Goal: Task Accomplishment & Management: Use online tool/utility

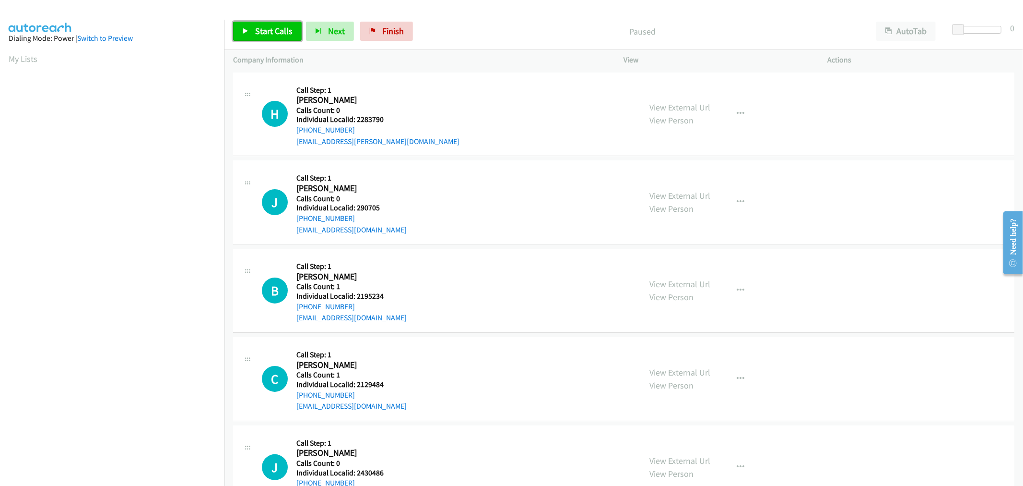
click at [279, 30] on span "Start Calls" at bounding box center [273, 30] width 37 height 11
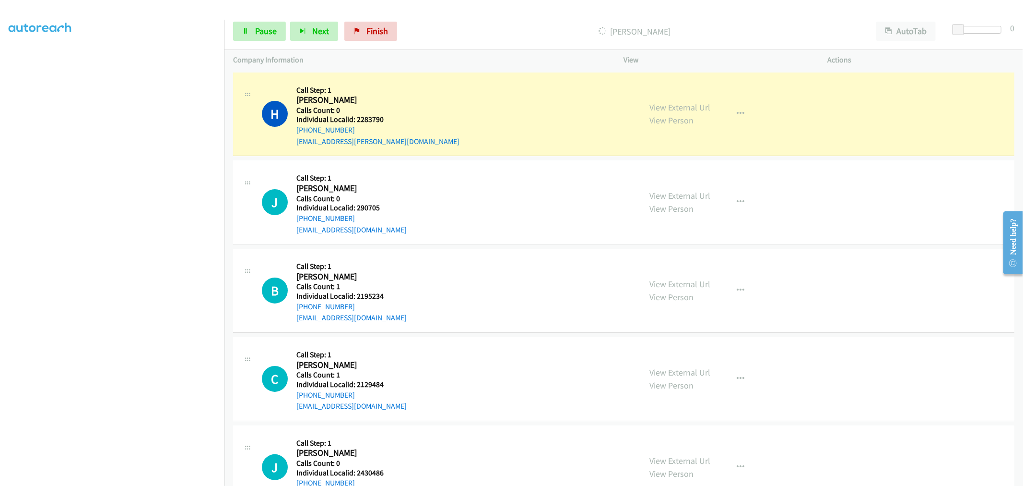
scroll to position [53, 0]
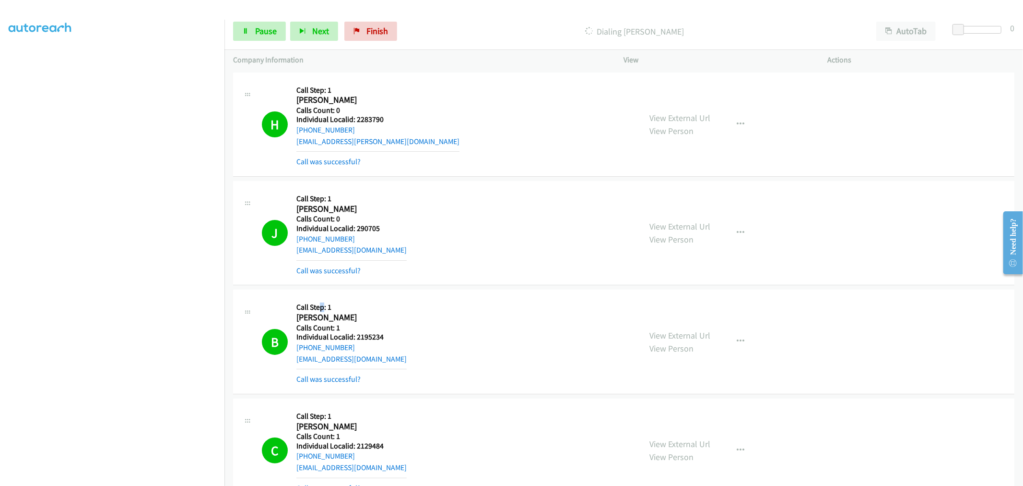
click at [321, 290] on div "B Callback Scheduled Call Step: 1 [PERSON_NAME] America/[GEOGRAPHIC_DATA] Calls…" at bounding box center [624, 341] width 782 height 104
click at [240, 184] on div "J Callback Scheduled Call Step: 1 [PERSON_NAME] America/New_York Calls Count: 0…" at bounding box center [624, 233] width 782 height 104
click at [242, 38] on link "Pause" at bounding box center [259, 31] width 53 height 19
click at [284, 34] on span "Start Calls" at bounding box center [273, 30] width 37 height 11
click at [252, 42] on div "Start Calls Pause Next Finish Dialing [PERSON_NAME] AutoTab AutoTab 0" at bounding box center [624, 31] width 799 height 37
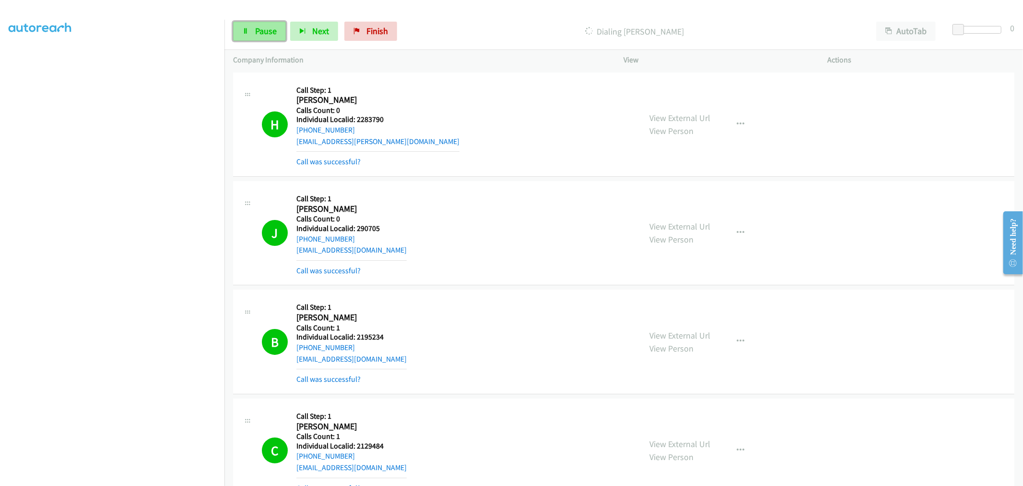
click at [252, 37] on link "Pause" at bounding box center [259, 31] width 53 height 19
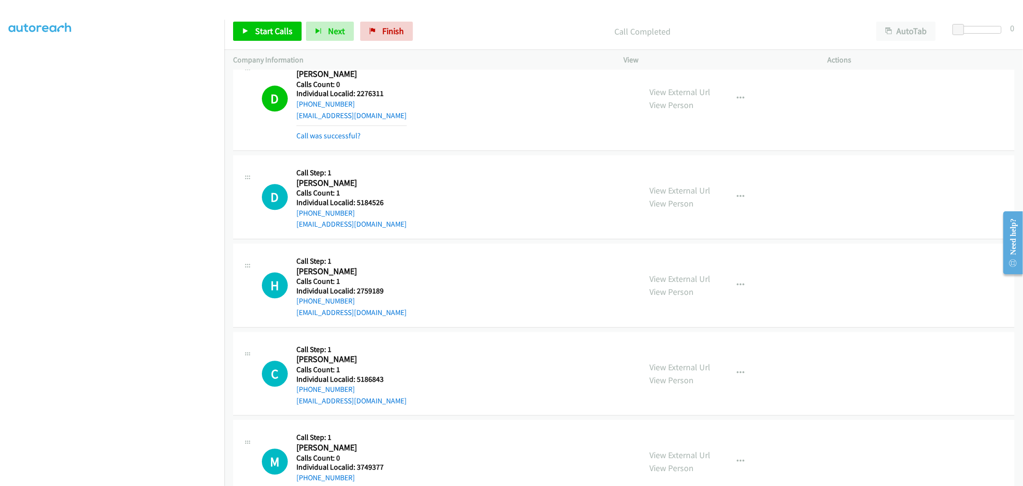
scroll to position [2066, 0]
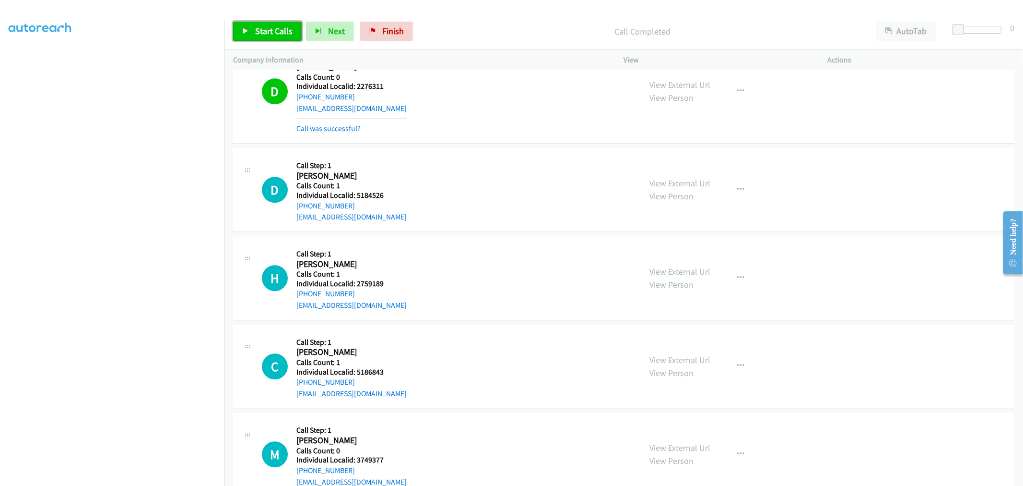
click at [285, 34] on span "Start Calls" at bounding box center [273, 30] width 37 height 11
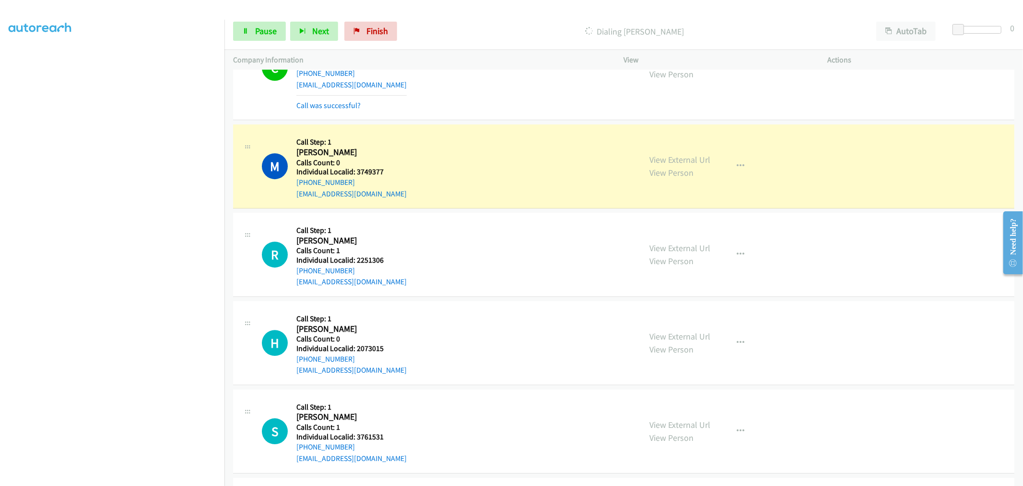
scroll to position [2425, 0]
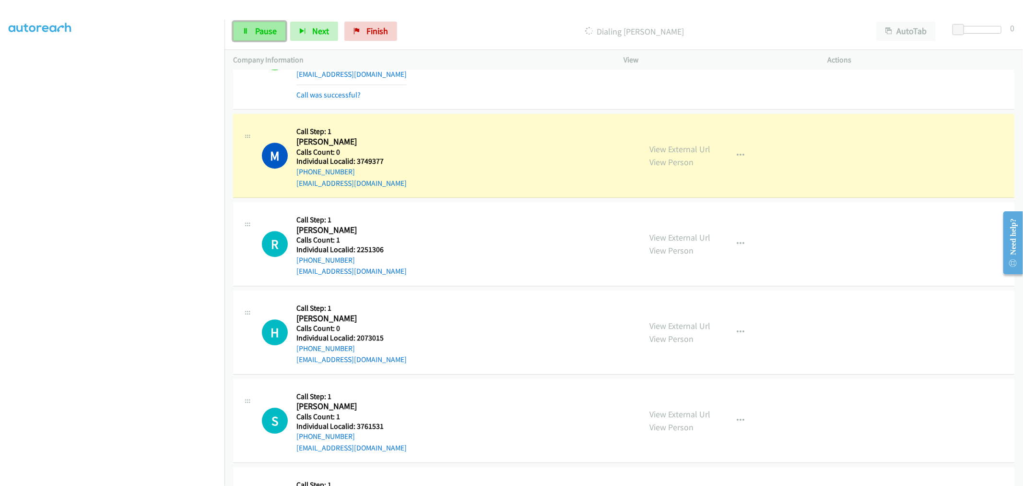
click at [265, 38] on link "Pause" at bounding box center [259, 31] width 53 height 19
